Goal: Task Accomplishment & Management: Use online tool/utility

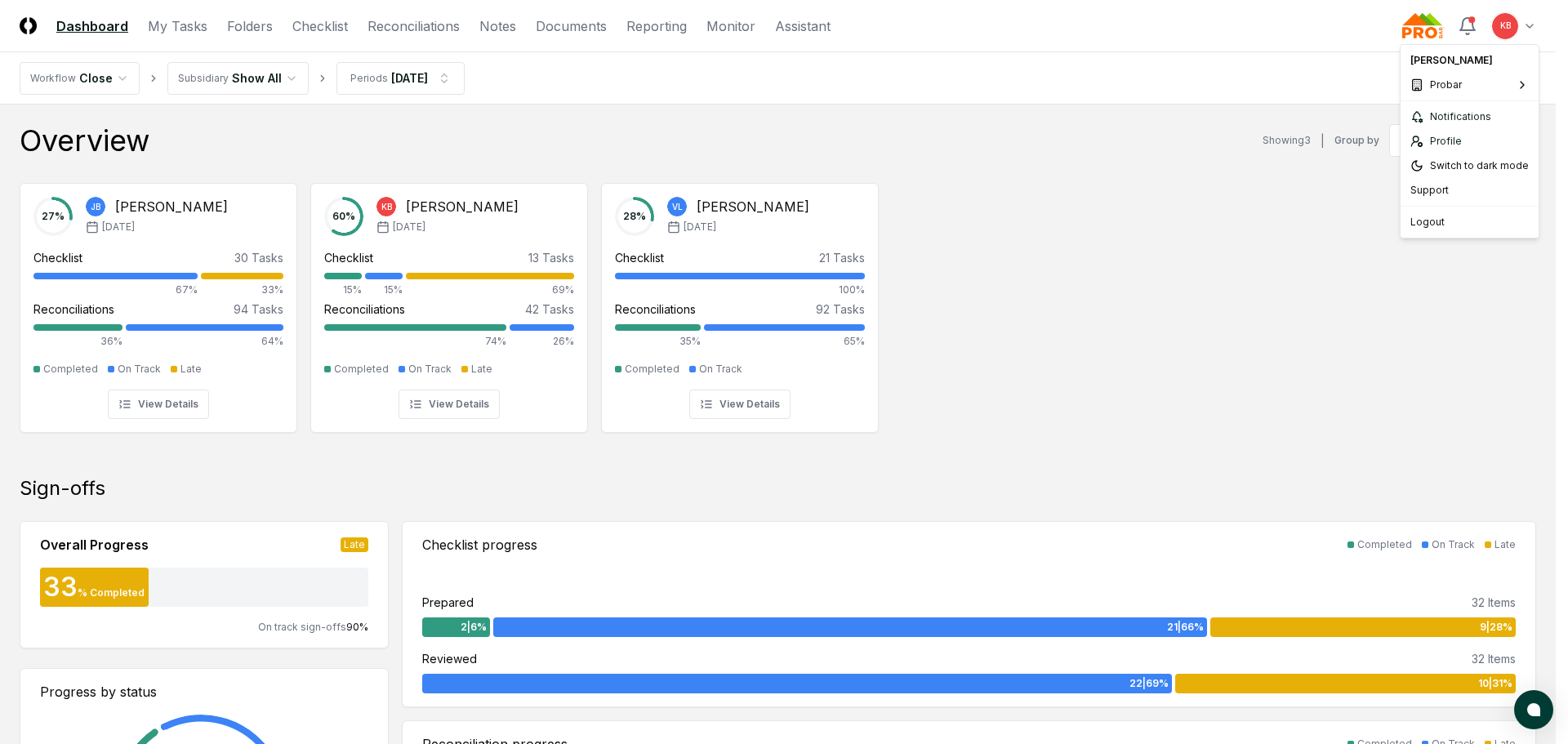
click at [1346, 92] on span "First Line Technology" at bounding box center [1346, 88] width 104 height 14
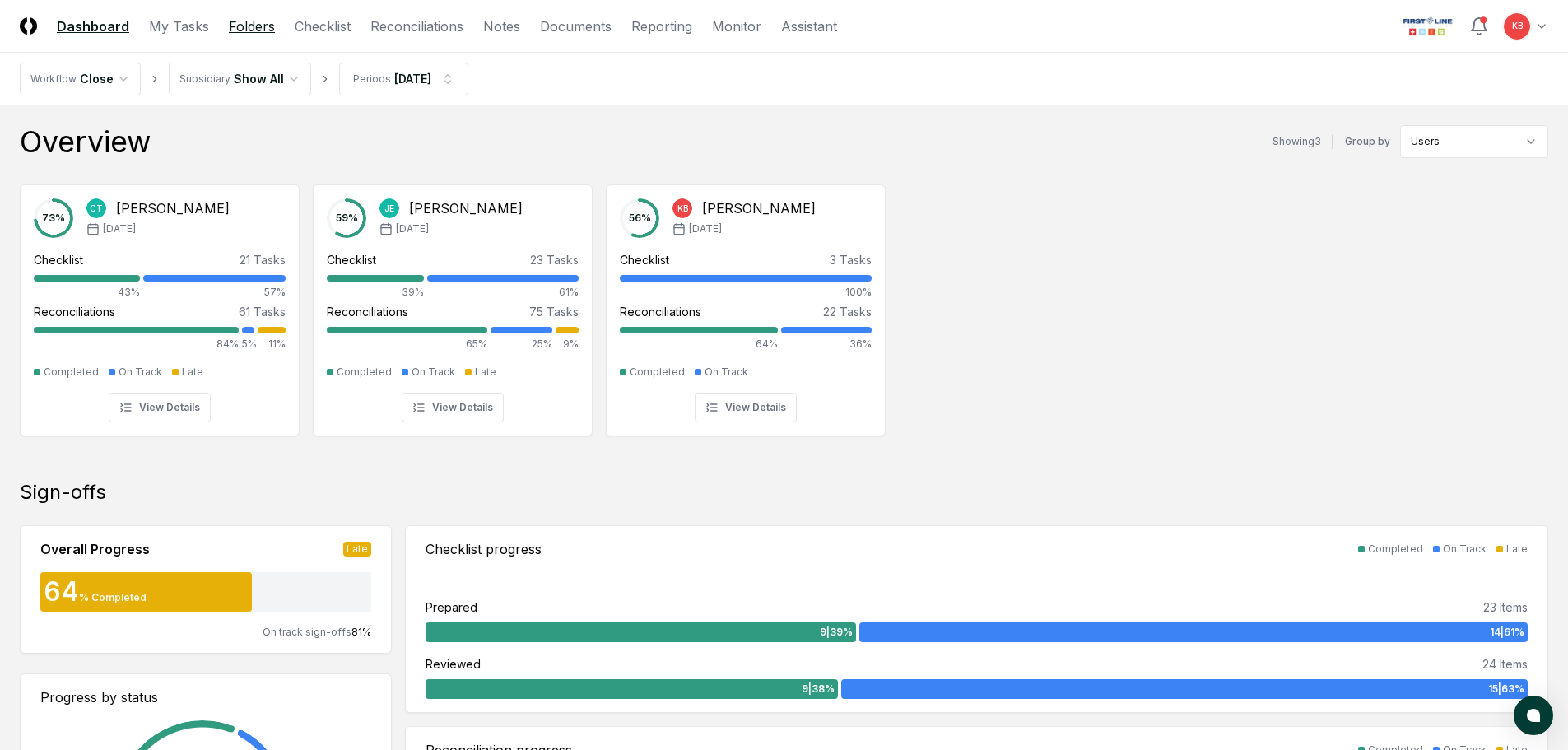
click at [229, 24] on link "Folders" at bounding box center [252, 26] width 46 height 20
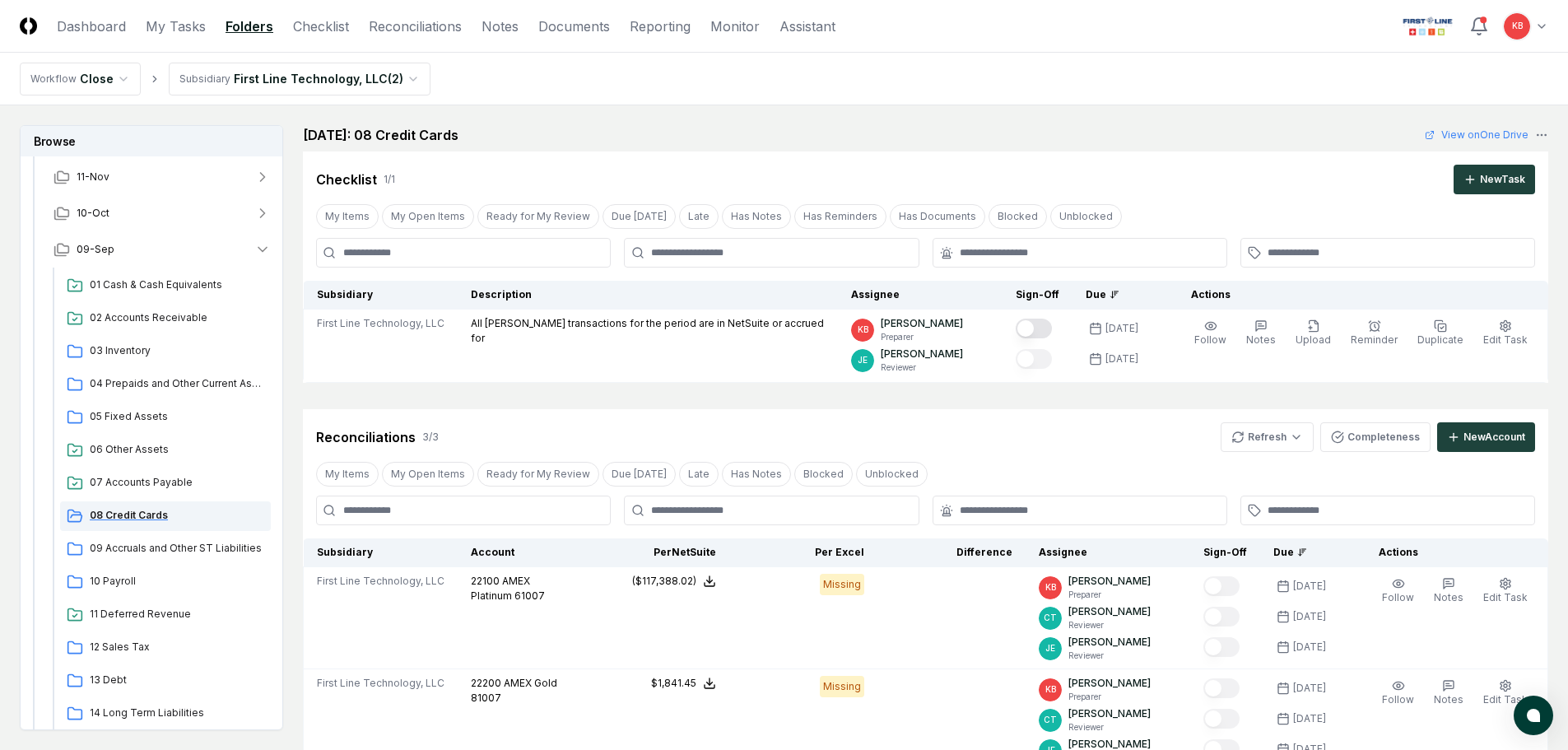
scroll to position [109, 0]
click at [107, 578] on span "10 Payroll" at bounding box center [177, 578] width 174 height 15
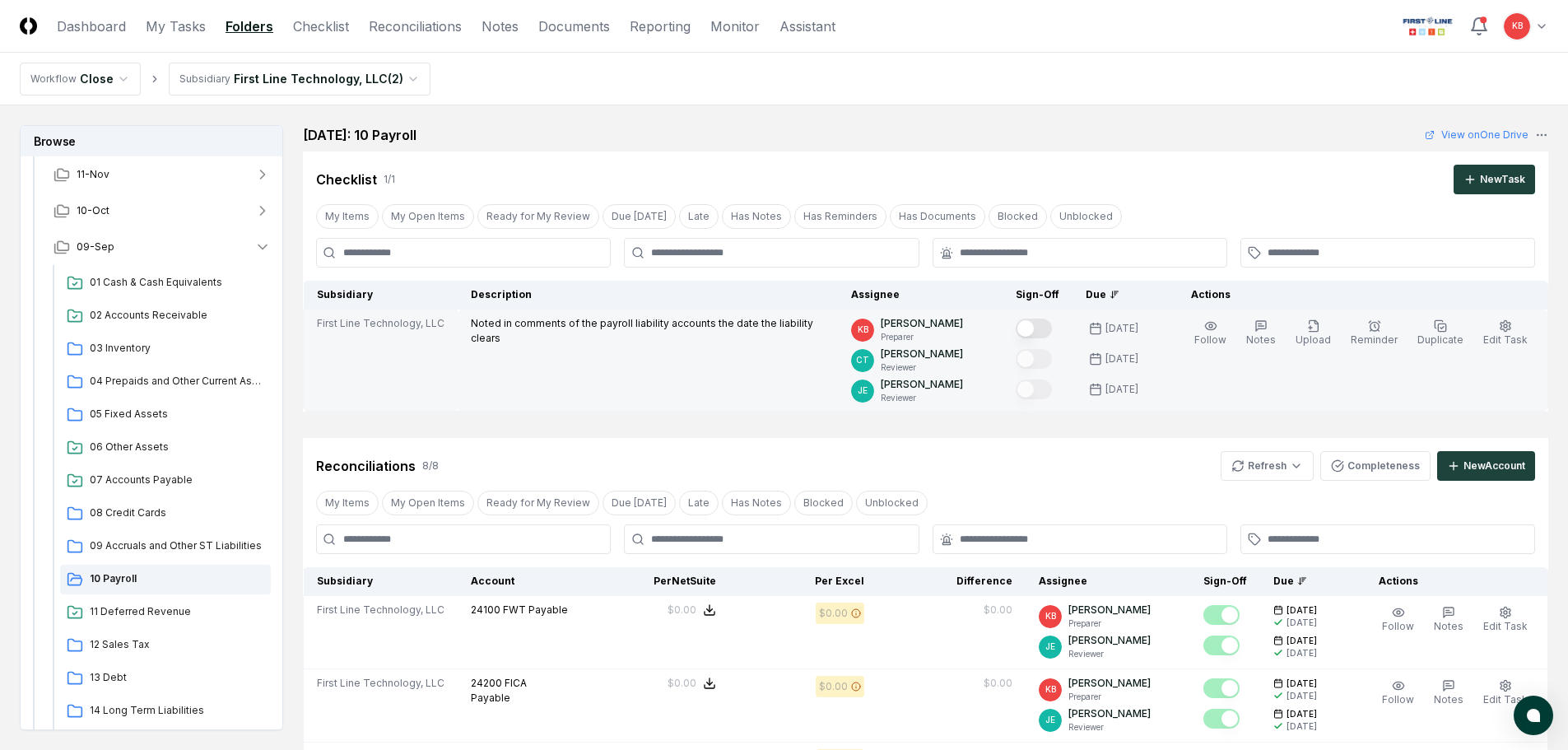
click at [1043, 329] on button "Mark complete" at bounding box center [1034, 328] width 36 height 20
click at [1263, 472] on html "CloseCore Dashboard My Tasks Folders Checklist Reconciliations Notes Documents …" at bounding box center [784, 732] width 1568 height 1465
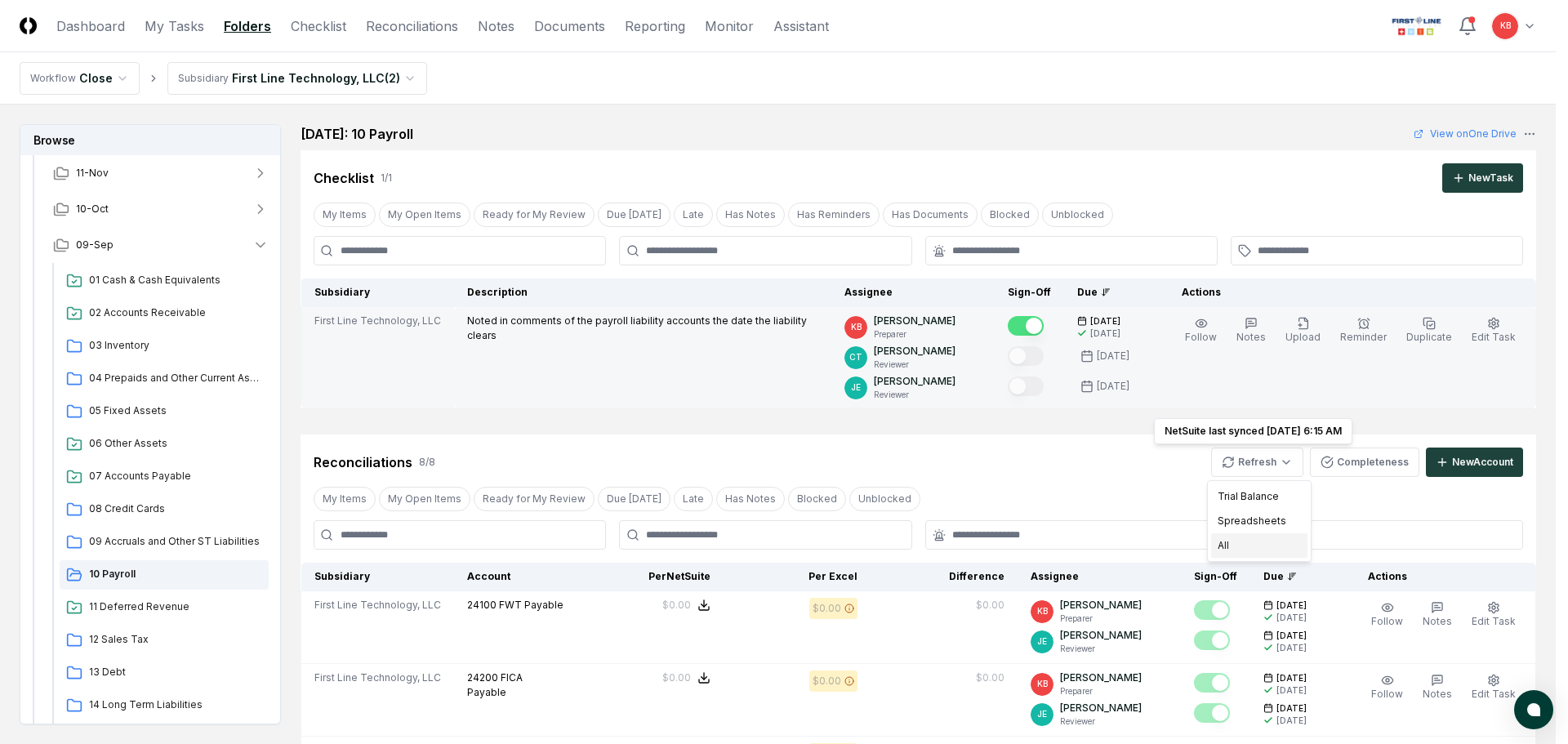
click at [1246, 544] on div "All" at bounding box center [1259, 545] width 97 height 25
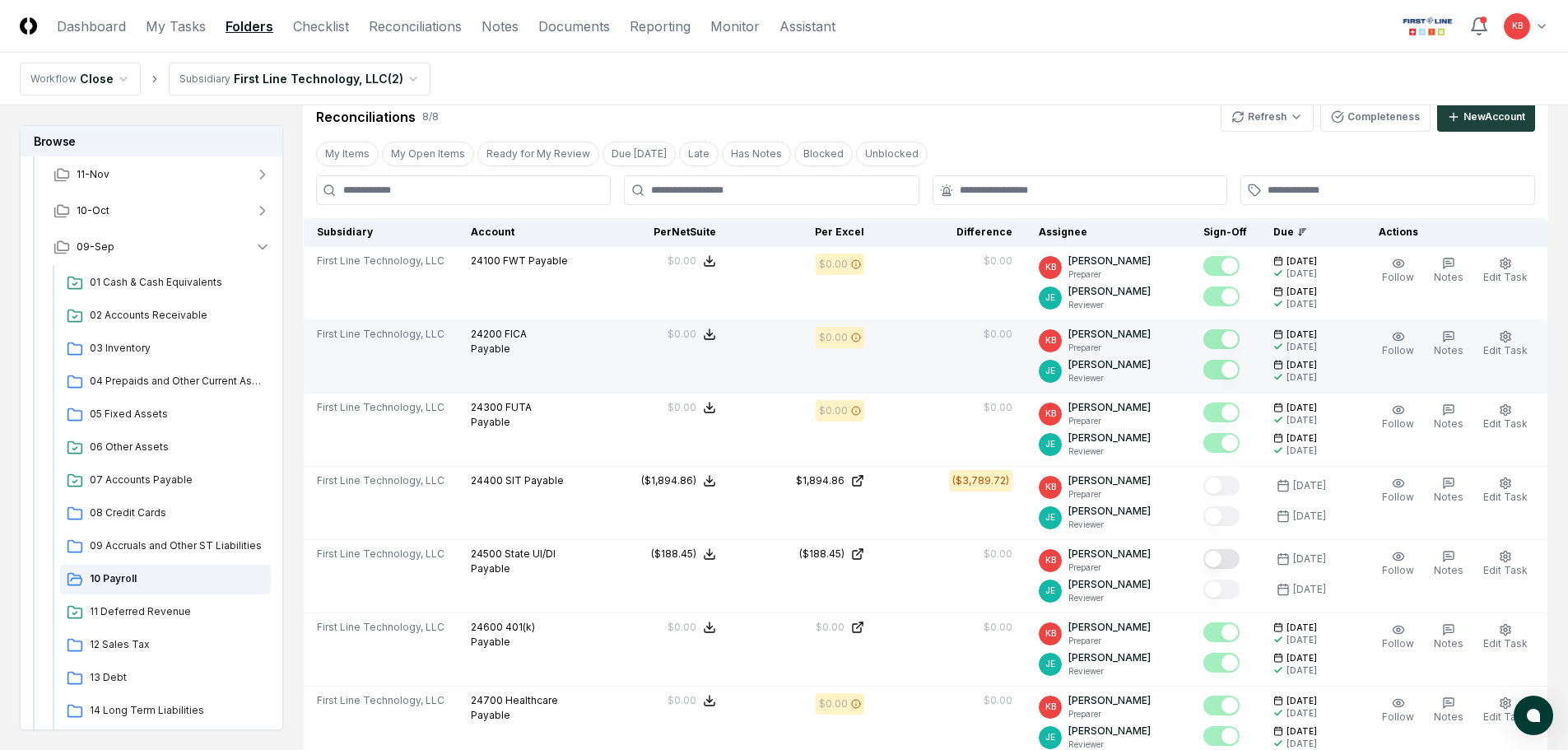
scroll to position [247, 0]
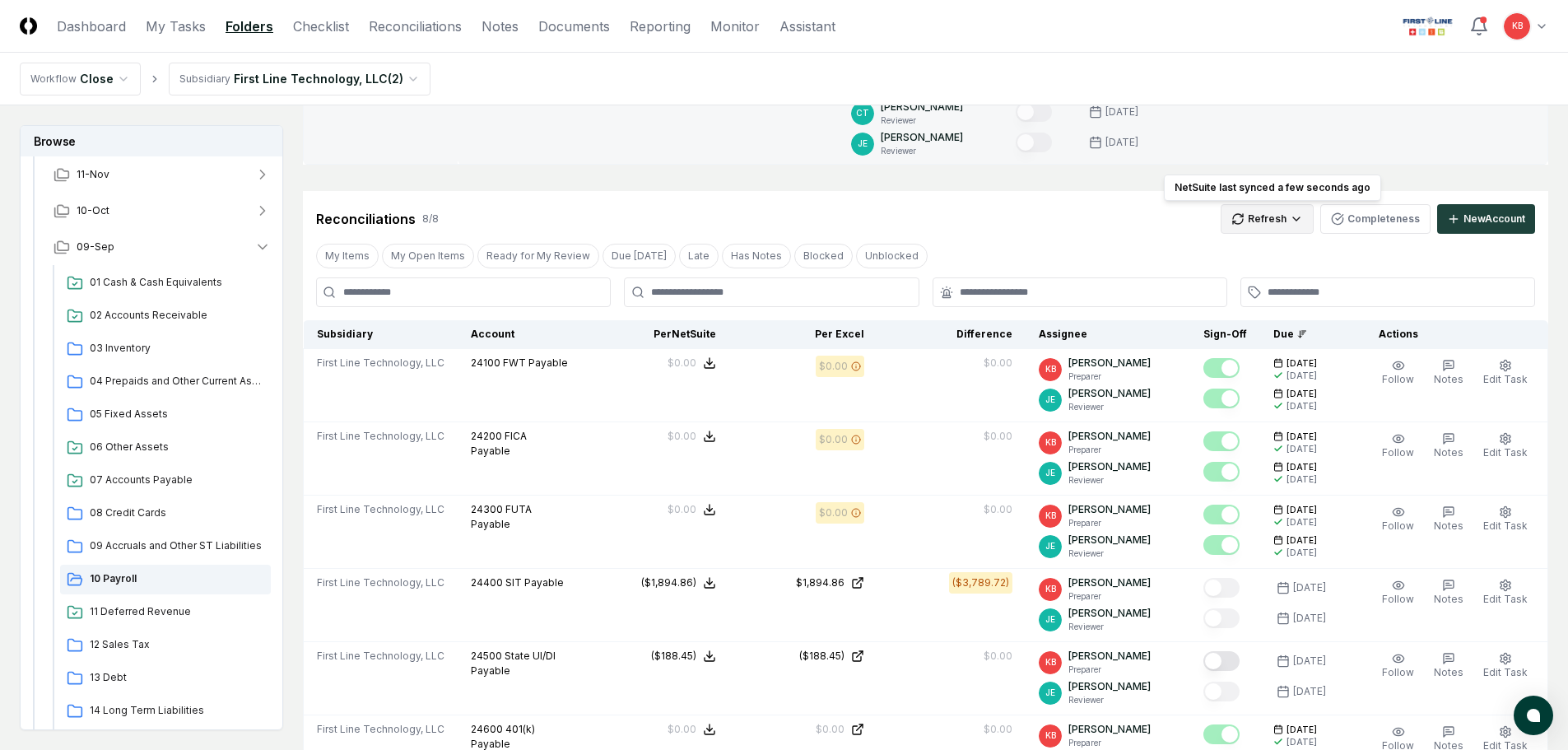
click at [1282, 226] on html "CloseCore Dashboard My Tasks Folders Checklist Reconciliations Notes Documents …" at bounding box center [784, 539] width 1568 height 1572
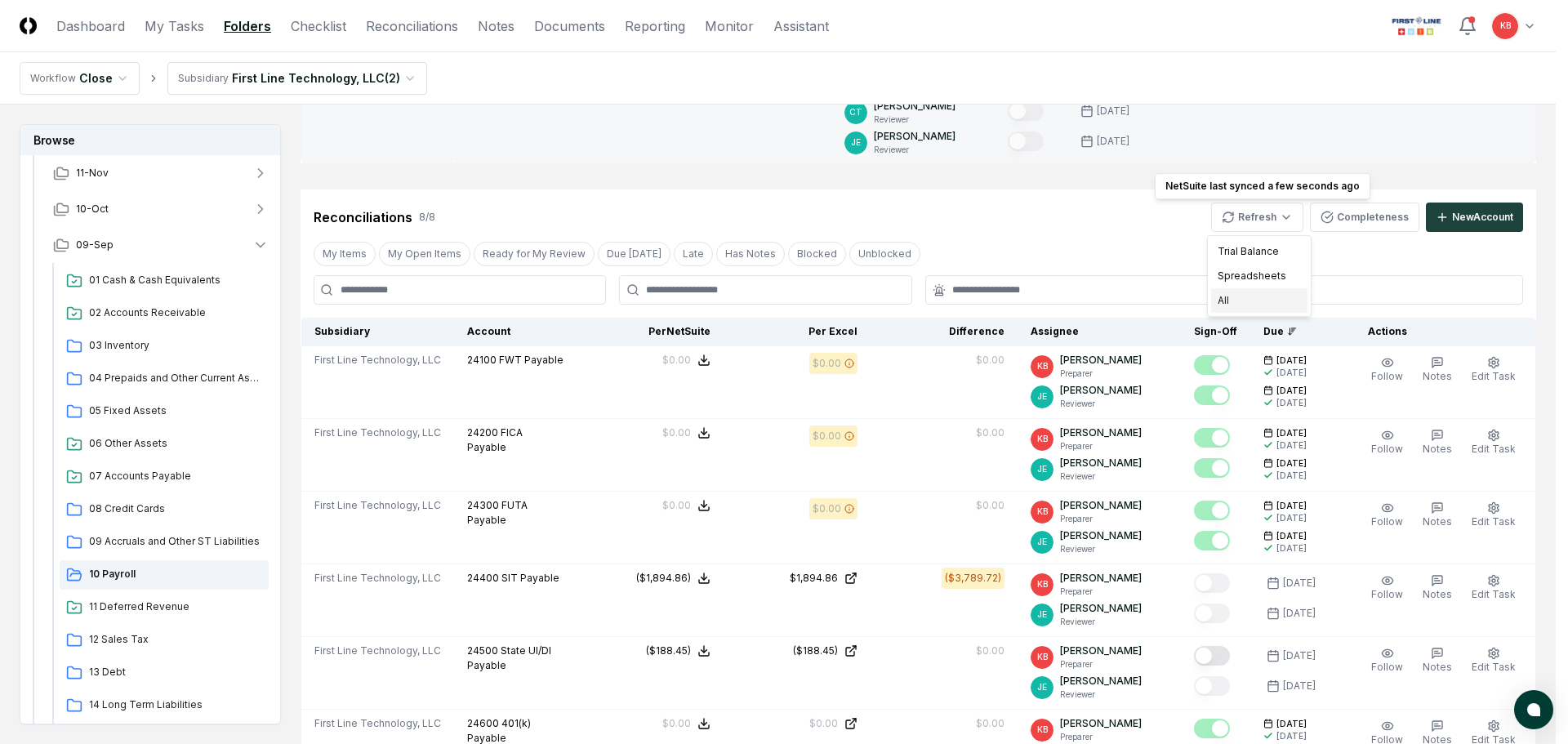
click at [1250, 295] on div "All" at bounding box center [1259, 300] width 97 height 25
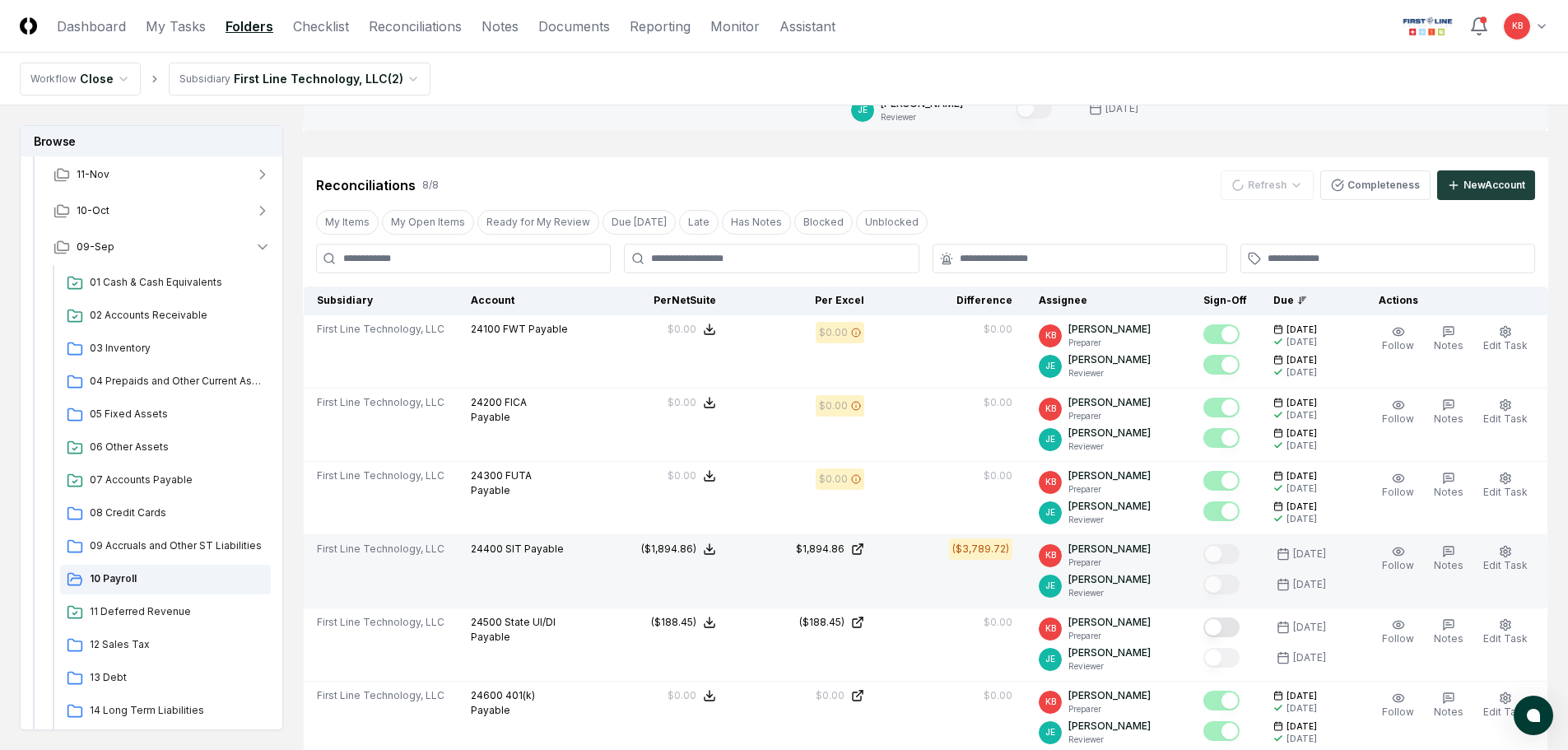
scroll to position [467, 0]
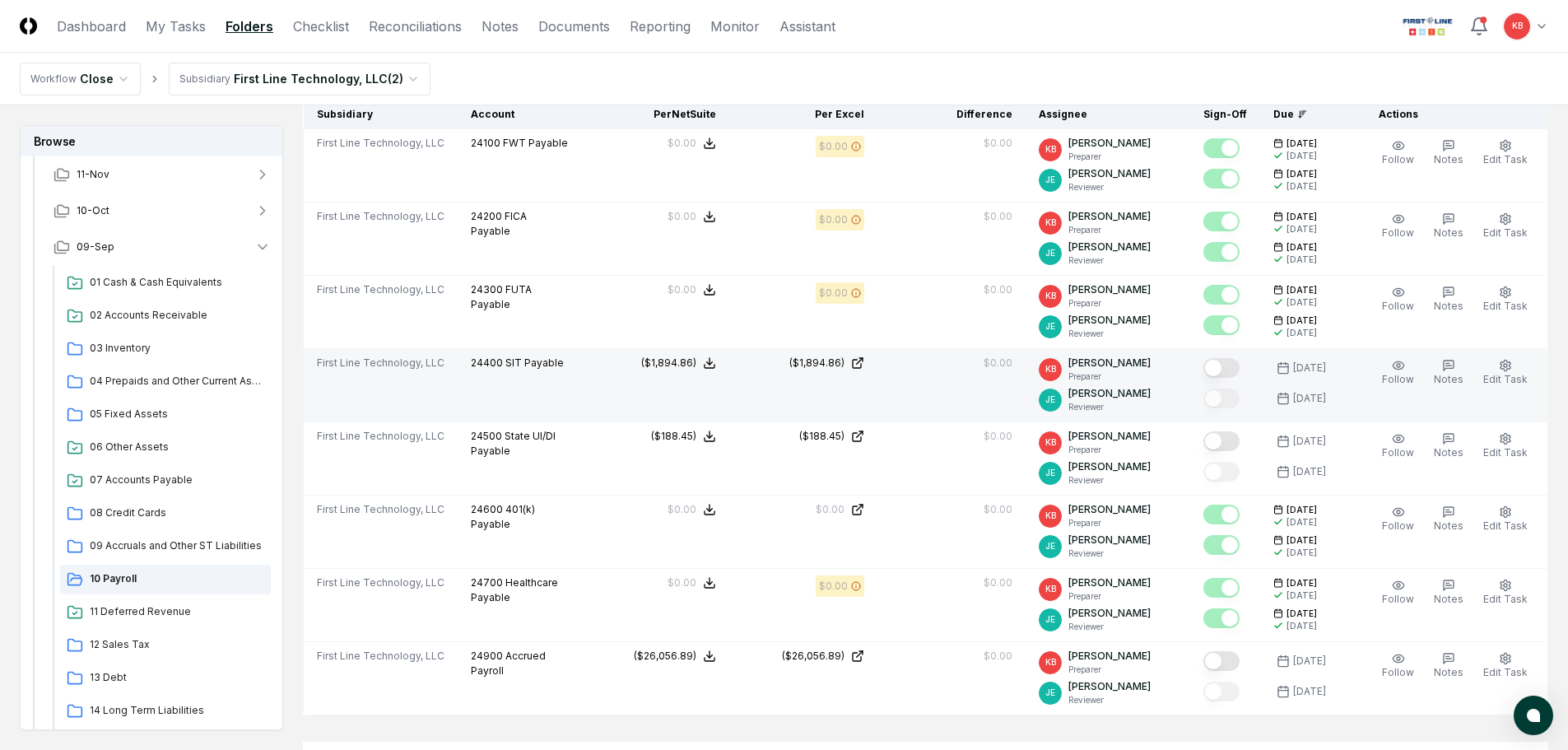
click at [1222, 365] on button "Mark complete" at bounding box center [1221, 368] width 36 height 20
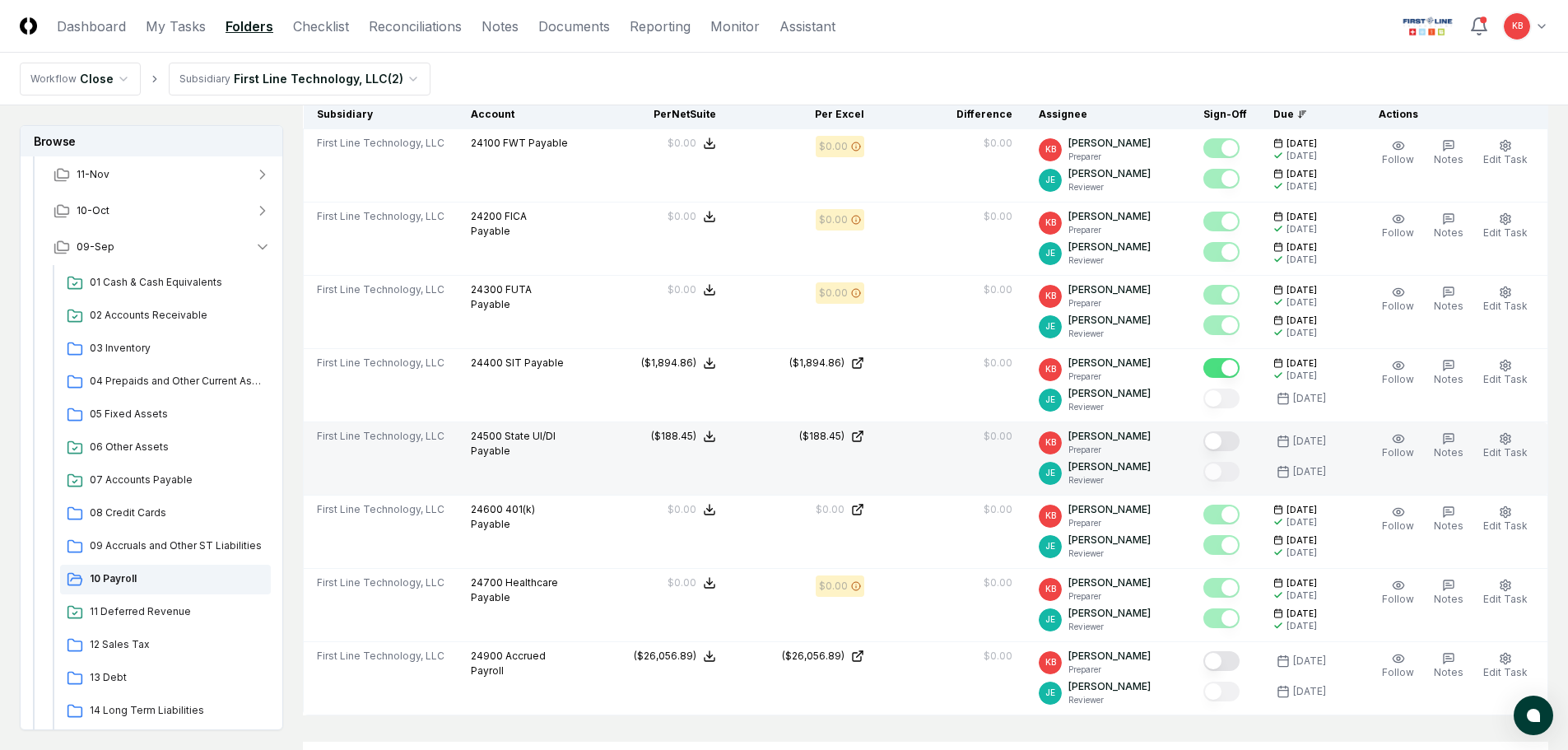
click at [1228, 445] on button "Mark complete" at bounding box center [1221, 440] width 36 height 20
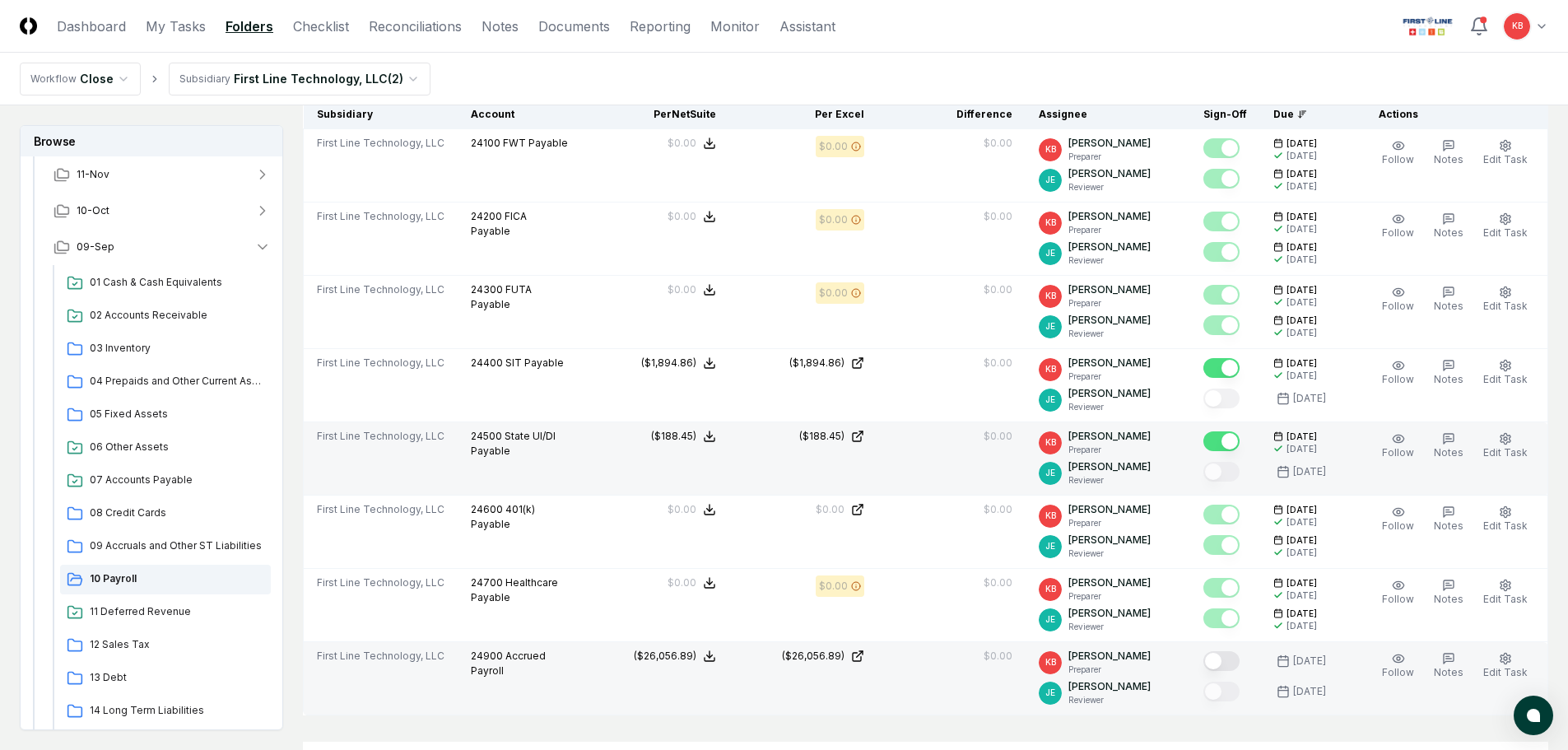
click at [1228, 661] on button "Mark complete" at bounding box center [1221, 660] width 36 height 20
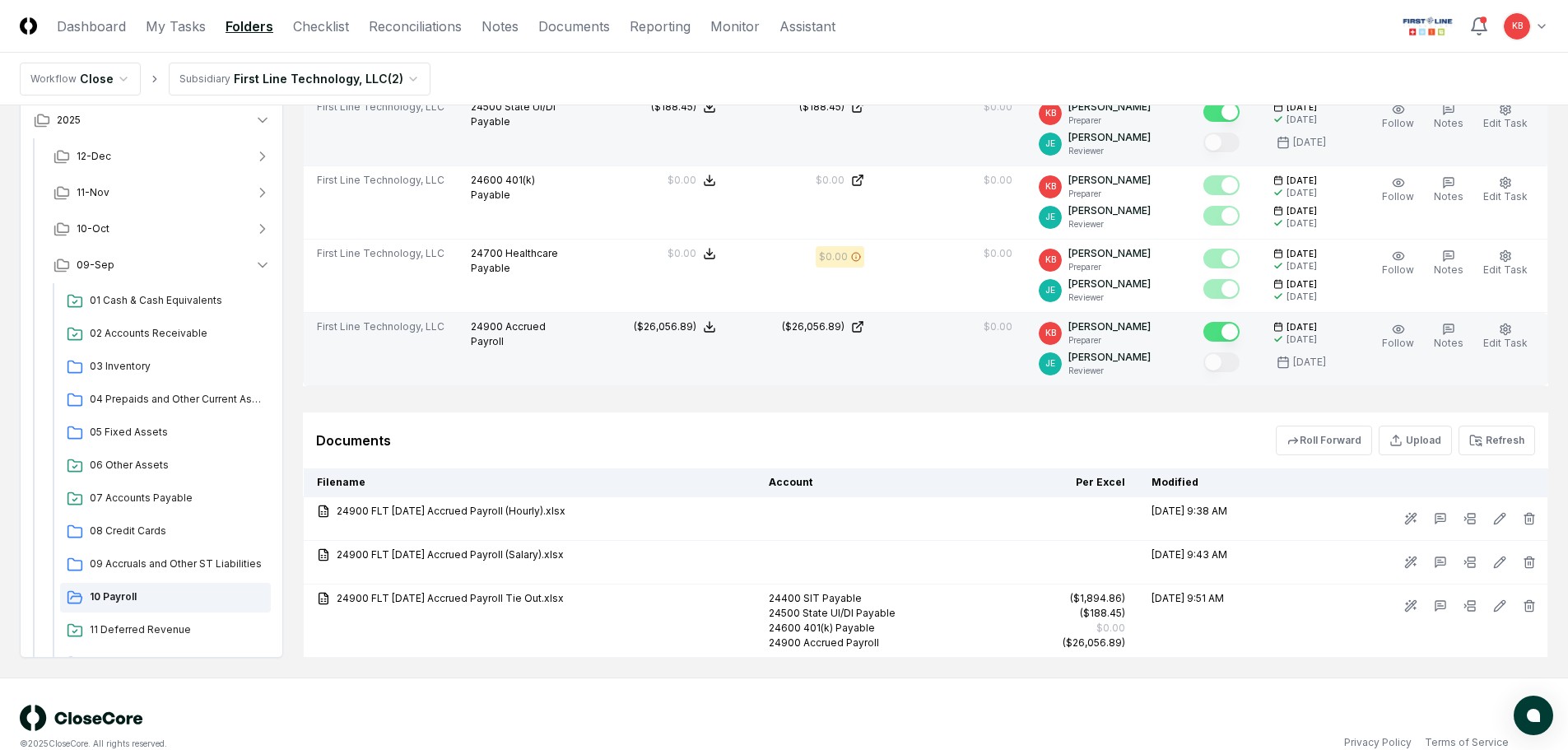
scroll to position [0, 0]
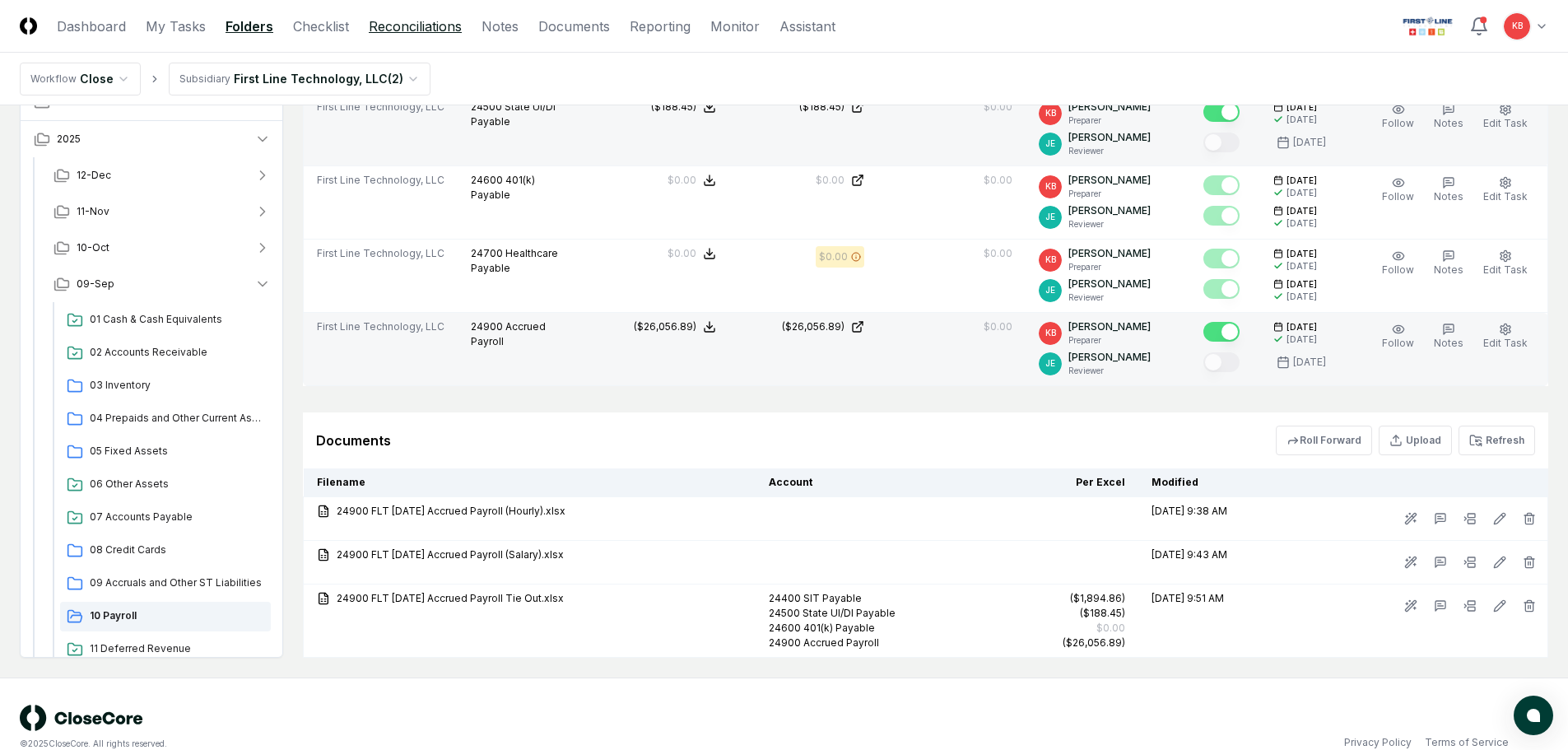
click at [428, 20] on link "Reconciliations" at bounding box center [415, 26] width 93 height 20
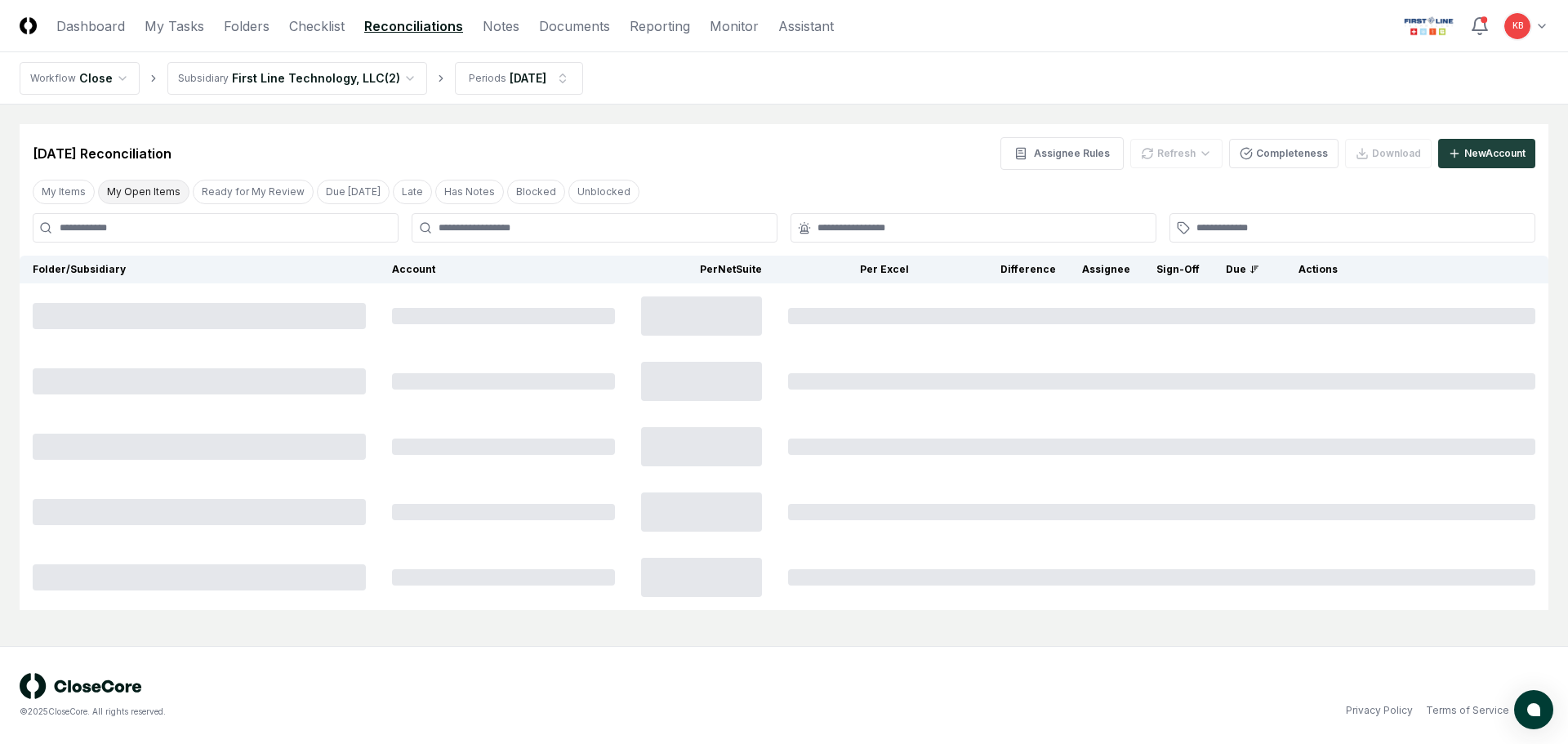
click at [120, 199] on button "My Open Items" at bounding box center [144, 192] width 92 height 25
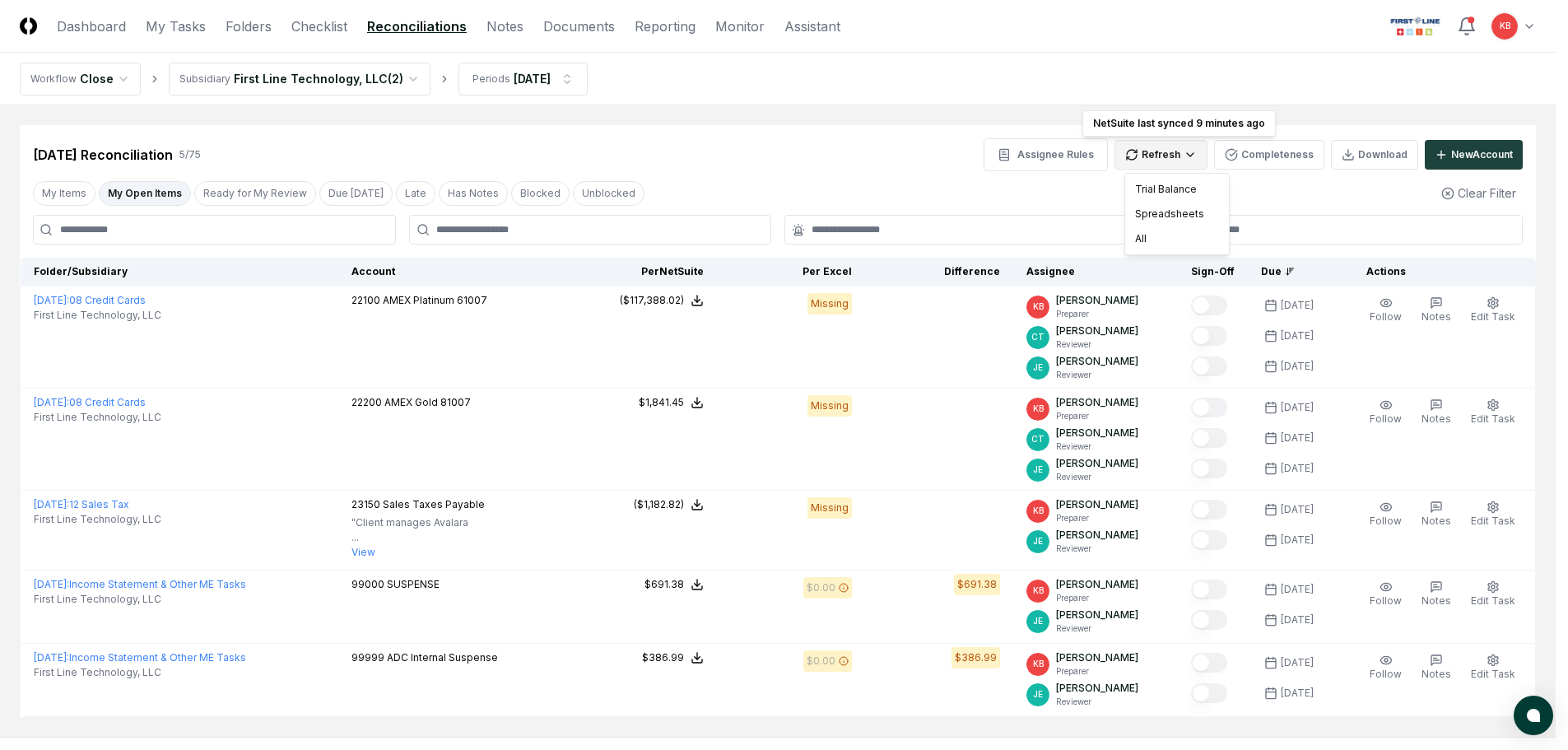
click at [1181, 168] on body "CloseCore Dashboard My Tasks Folders Checklist Reconciliations Notes Documents …" at bounding box center [777, 417] width 1555 height 836
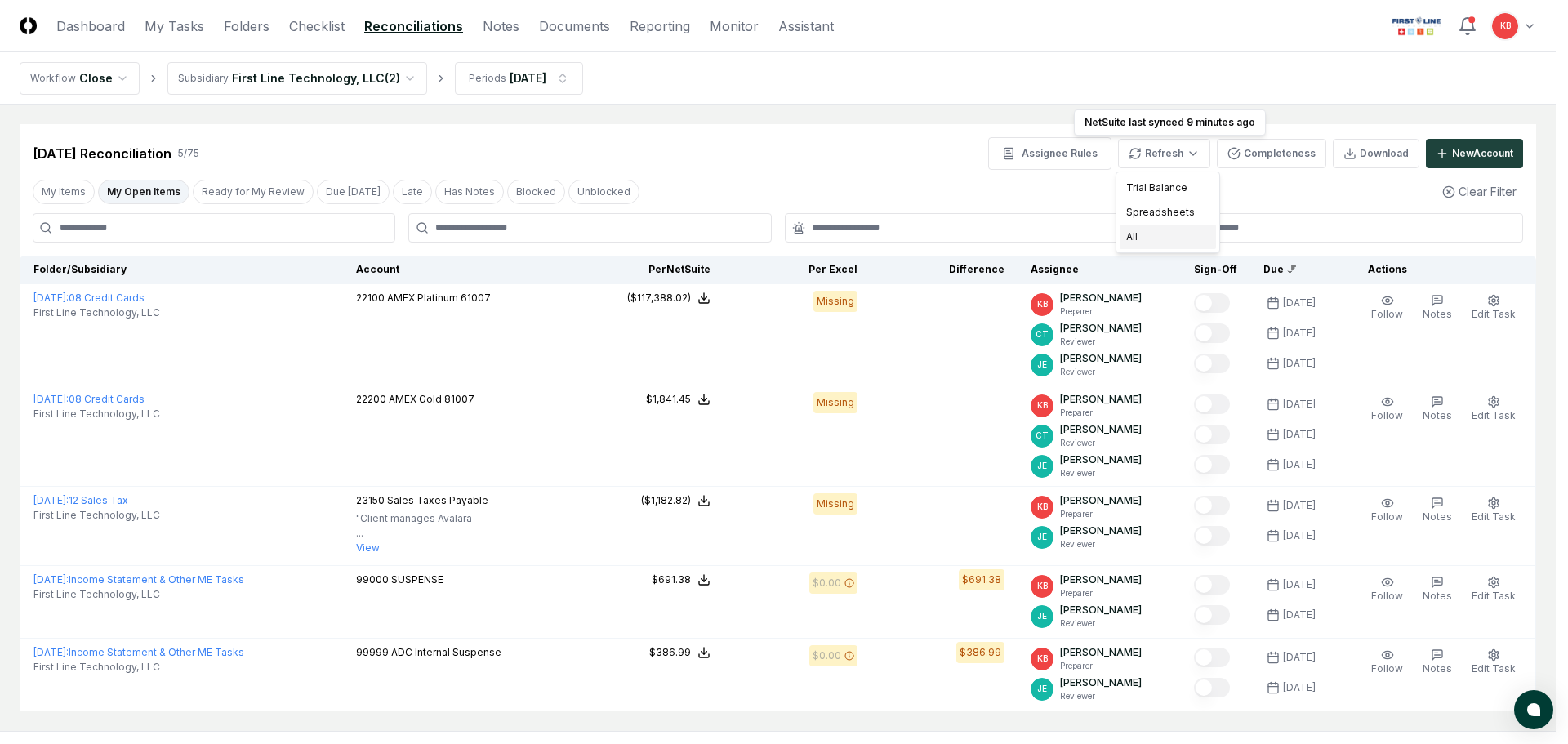
click at [1179, 234] on div "All" at bounding box center [1168, 237] width 97 height 25
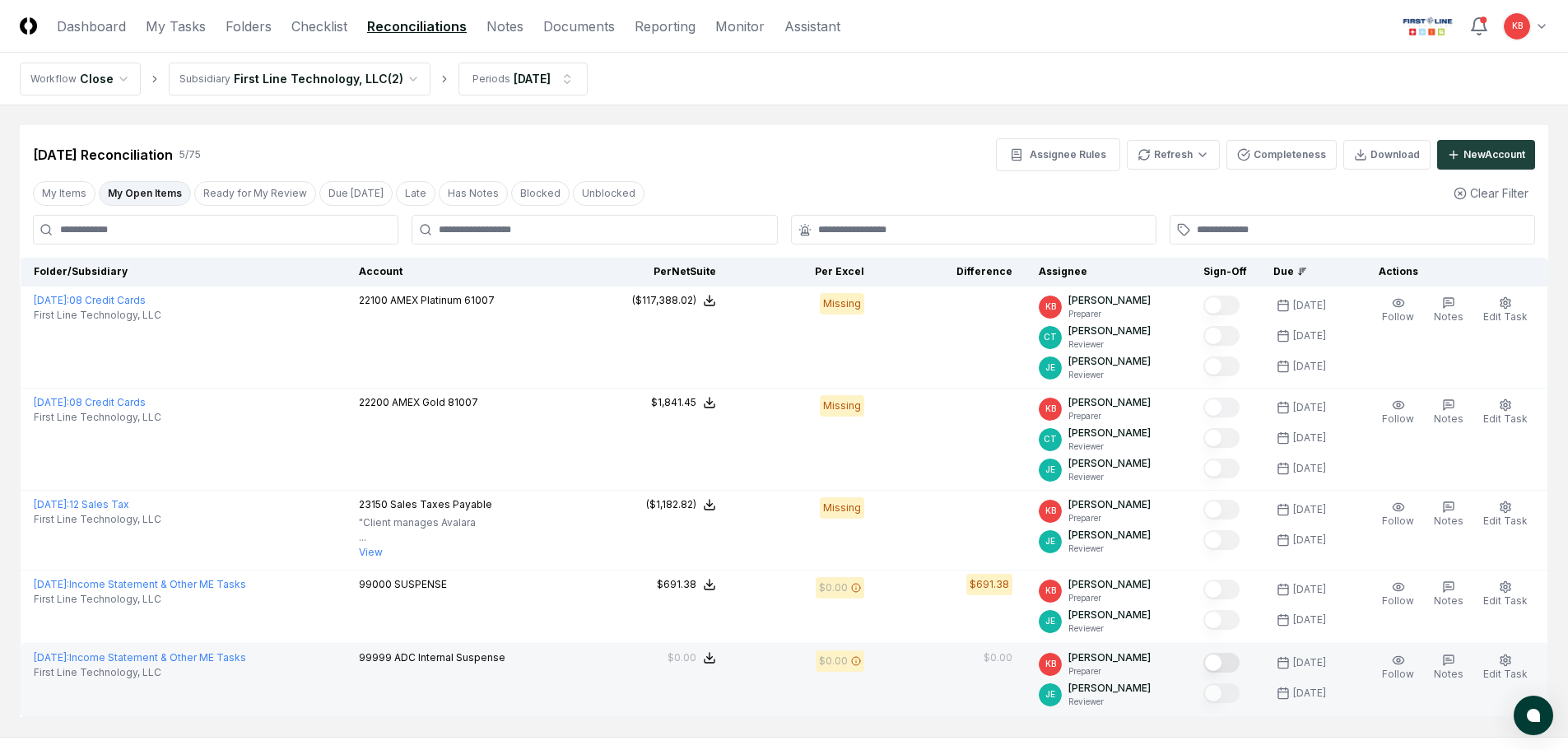
click at [1219, 656] on button "Mark complete" at bounding box center [1221, 662] width 36 height 20
click at [407, 24] on link "Reconciliations" at bounding box center [416, 26] width 99 height 20
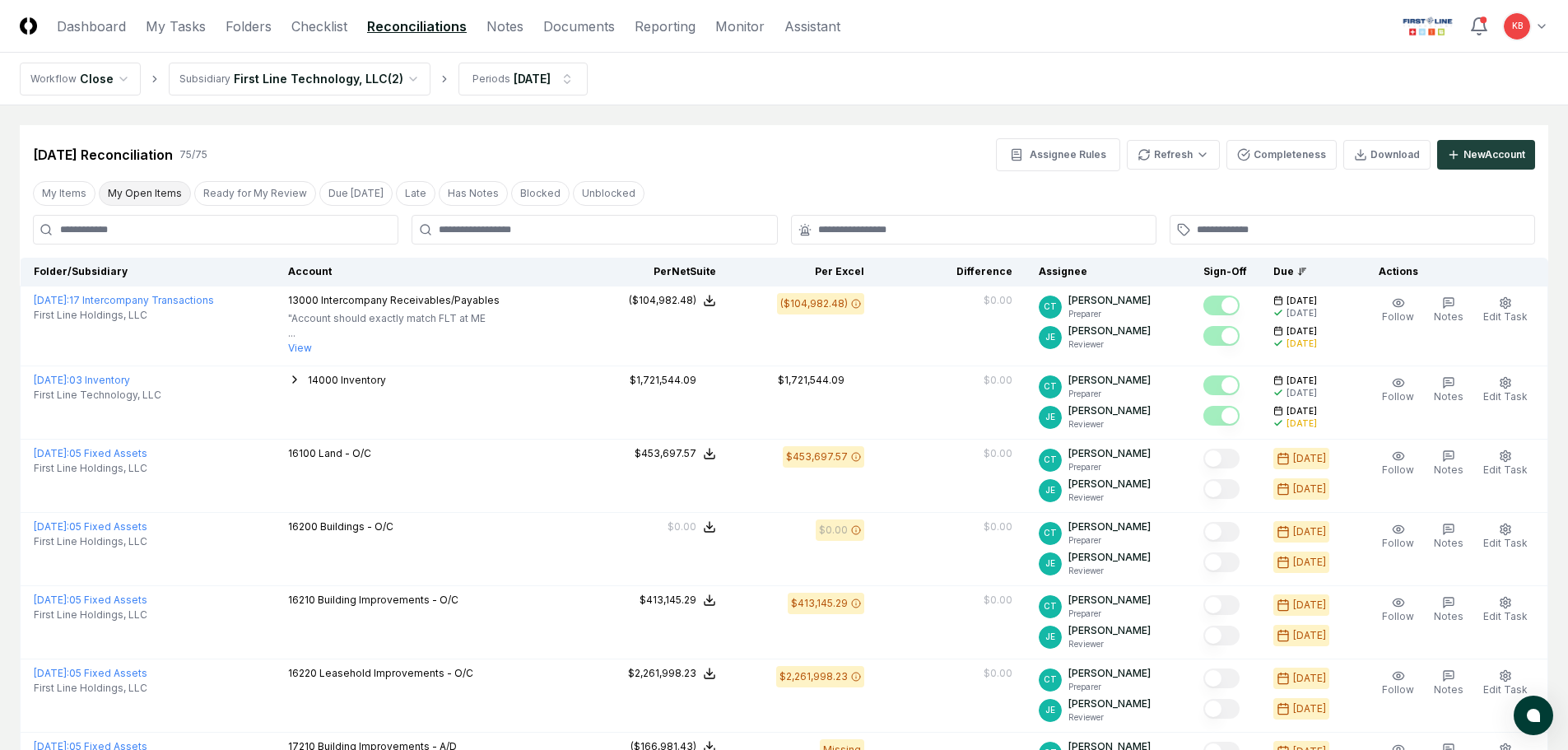
click at [151, 189] on button "My Open Items" at bounding box center [145, 193] width 92 height 25
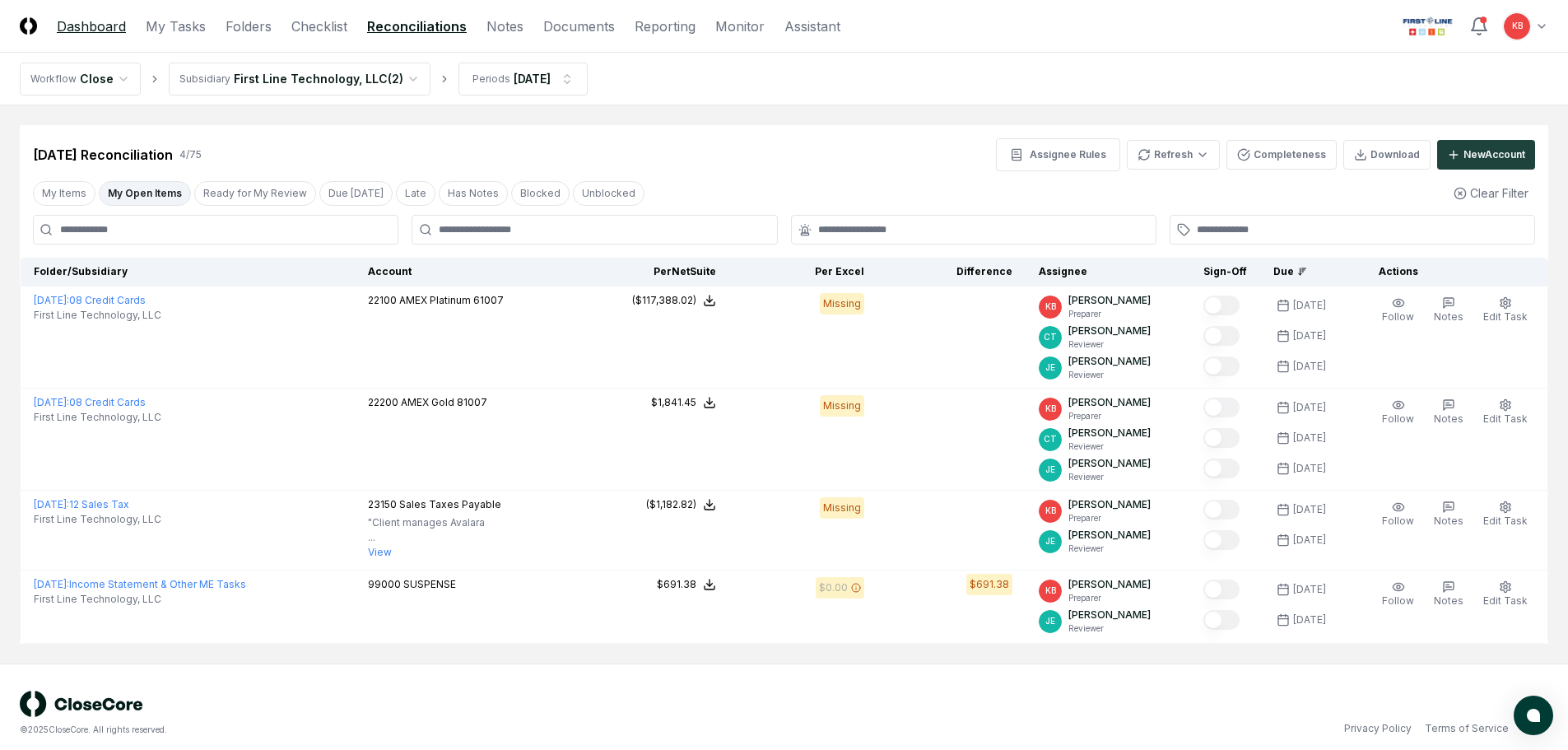
click at [76, 20] on link "Dashboard" at bounding box center [91, 26] width 69 height 20
